Goal: Check status: Check status

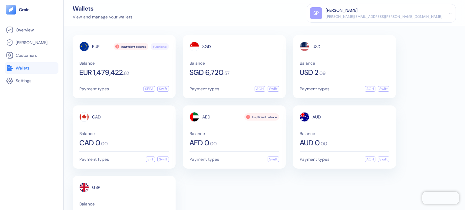
click at [28, 66] on span "Wallets" at bounding box center [23, 68] width 14 height 6
click at [95, 69] on span "EUR 1,479,422" at bounding box center [101, 72] width 44 height 7
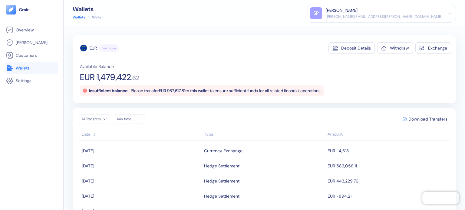
click at [33, 70] on link "Wallets" at bounding box center [31, 67] width 51 height 7
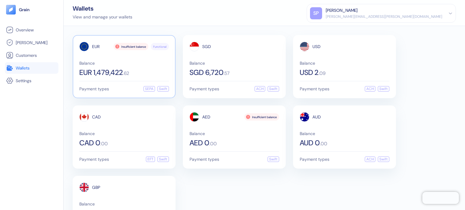
click at [110, 62] on span "Balance" at bounding box center [124, 63] width 90 height 4
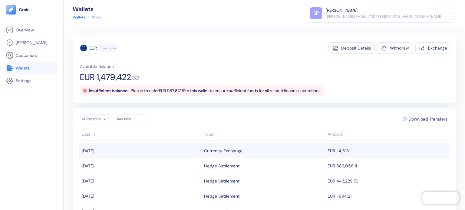
click at [236, 155] on div "Currency Exchange" at bounding box center [223, 151] width 38 height 10
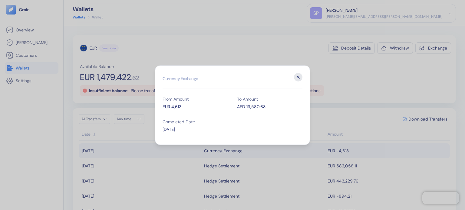
click at [299, 76] on icon "button" at bounding box center [298, 77] width 8 height 8
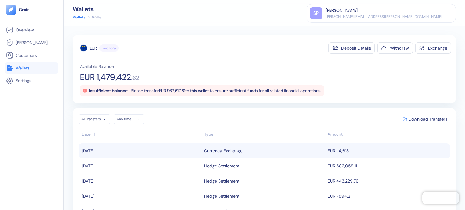
click at [23, 69] on span "Wallets" at bounding box center [23, 68] width 14 height 6
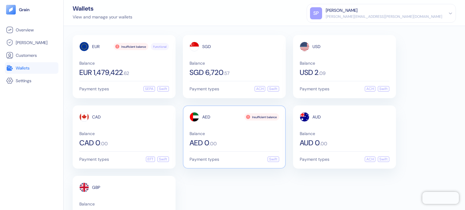
click at [243, 123] on div "AED Insufficient balance Balance AED 0 . 00" at bounding box center [235, 129] width 90 height 35
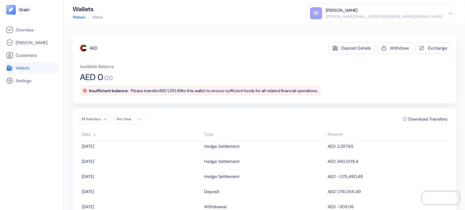
scroll to position [61, 0]
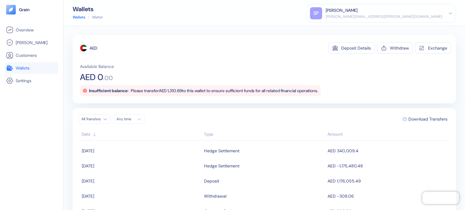
click at [28, 71] on span "Wallets" at bounding box center [23, 68] width 14 height 6
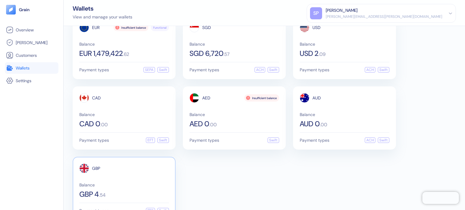
scroll to position [37, 0]
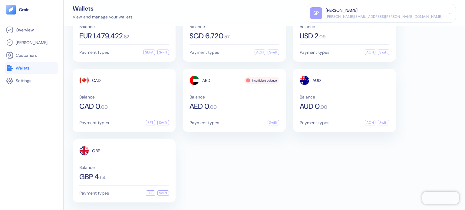
drag, startPoint x: 54, startPoint y: 154, endPoint x: 48, endPoint y: 168, distance: 14.5
click at [48, 168] on div "Overview Hedges Customers Wallets Settings" at bounding box center [32, 112] width 54 height 177
drag, startPoint x: 48, startPoint y: 155, endPoint x: 50, endPoint y: 159, distance: 4.5
click at [50, 159] on div "Overview Hedges Customers Wallets Settings" at bounding box center [32, 112] width 54 height 177
click at [53, 147] on div "Overview Hedges Customers Wallets Settings" at bounding box center [32, 112] width 54 height 177
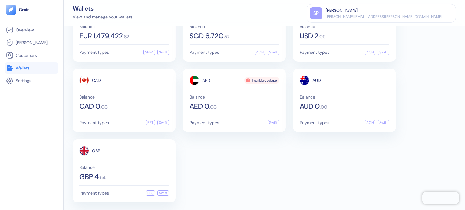
click at [276, 181] on div "EUR Insufficient balance Functional Balance EUR 1,479,422 . 62 Payment types SE…" at bounding box center [264, 100] width 383 height 204
click at [143, 46] on div "EUR Insufficient balance Functional Balance EUR 1,479,422 . 62 Payment types SE…" at bounding box center [124, 29] width 103 height 63
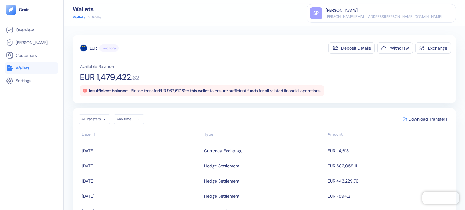
click at [231, 47] on div "EUR Functional Deposit Details Withdraw Exchange" at bounding box center [265, 48] width 371 height 12
